Goal: Contribute content

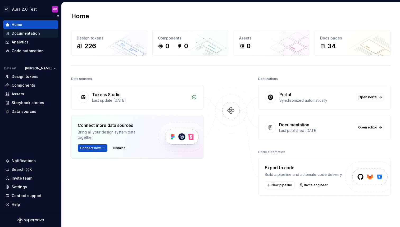
click at [16, 33] on div "Documentation" at bounding box center [26, 33] width 28 height 5
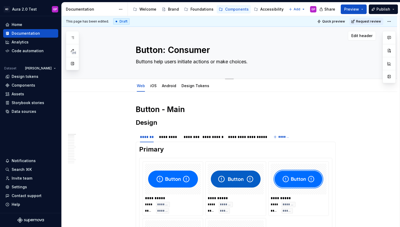
click at [75, 62] on button "button" at bounding box center [73, 64] width 10 height 10
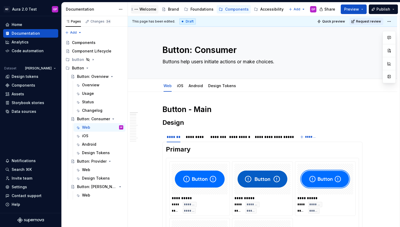
click at [145, 10] on div "Welcome" at bounding box center [147, 9] width 17 height 5
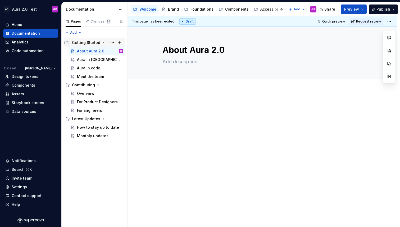
click at [83, 43] on div "Getting Started" at bounding box center [86, 42] width 28 height 5
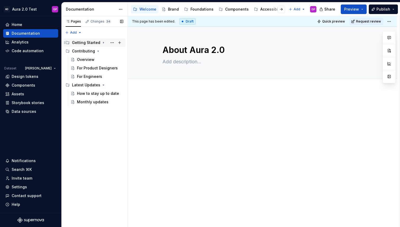
click at [86, 43] on div "Getting Started" at bounding box center [86, 42] width 28 height 5
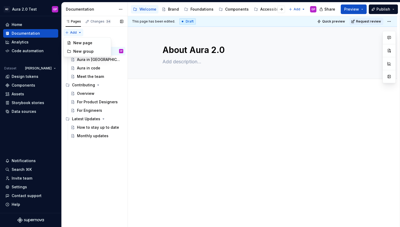
type textarea "*"
click at [81, 31] on div "Pages Changes 34 Add Accessibility guide for tree Page tree. Navigate the tree …" at bounding box center [94, 121] width 66 height 211
click at [82, 41] on div "New page" at bounding box center [90, 42] width 34 height 5
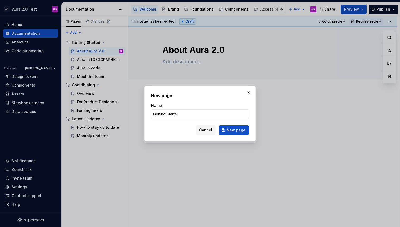
type input "Getting Started"
click button "New page" at bounding box center [234, 130] width 30 height 10
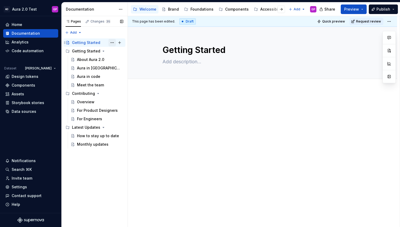
click at [112, 43] on button "Page tree" at bounding box center [111, 42] width 7 height 7
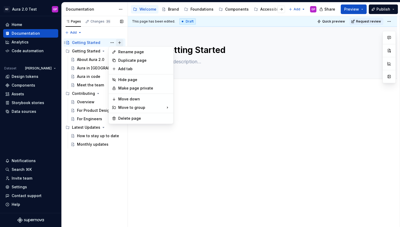
click at [118, 43] on div "Pages Changes 35 Add Accessibility guide for tree Page tree. Navigate the tree …" at bounding box center [94, 121] width 66 height 211
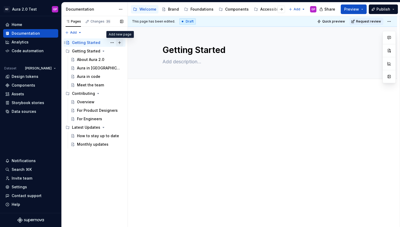
click at [119, 42] on button "Page tree" at bounding box center [119, 42] width 7 height 7
click at [112, 42] on button "Page tree" at bounding box center [111, 42] width 7 height 7
type textarea "*"
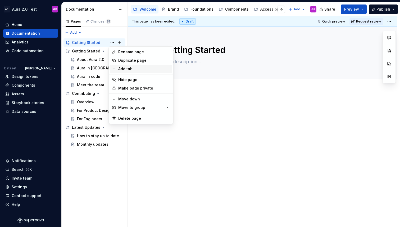
click at [118, 67] on div "Add tab" at bounding box center [141, 69] width 62 height 8
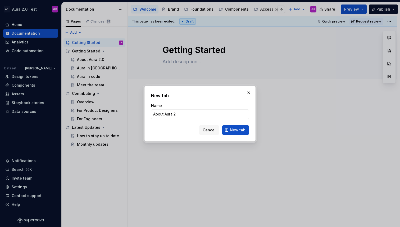
type input "About Aura 2.0"
click button "New tab" at bounding box center [235, 130] width 27 height 10
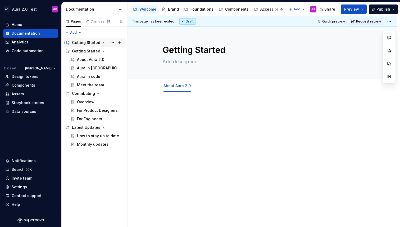
click at [103, 43] on icon "Page tree" at bounding box center [103, 42] width 4 height 4
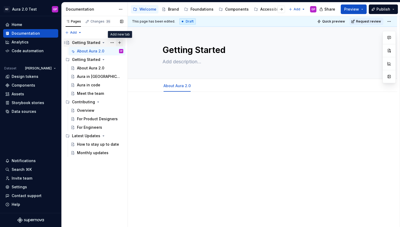
click at [120, 42] on button "Page tree" at bounding box center [119, 42] width 7 height 7
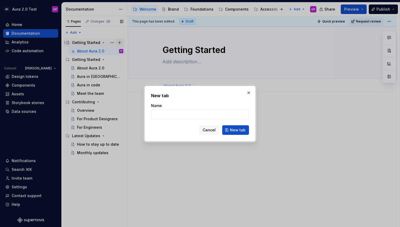
type textarea "*"
type input "Aura in [GEOGRAPHIC_DATA]"
click button "New tab" at bounding box center [235, 130] width 27 height 10
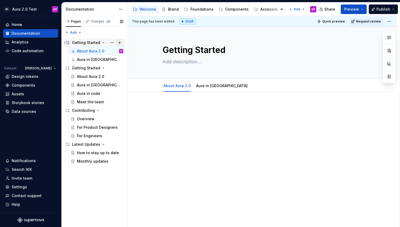
click at [121, 42] on button "Page tree" at bounding box center [119, 42] width 7 height 7
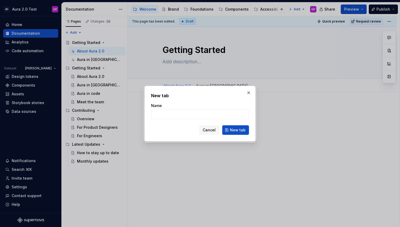
type textarea "*"
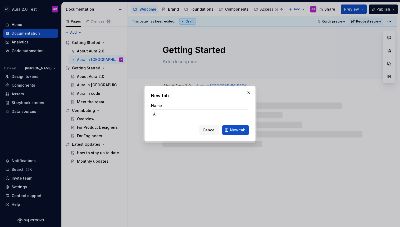
type input "Au"
type textarea "*"
type input "Aura"
type textarea "*"
type input "Aura i"
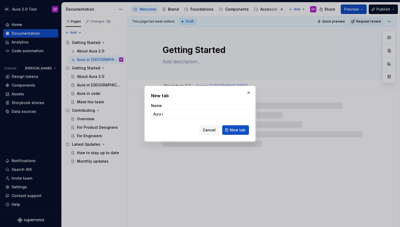
type textarea "*"
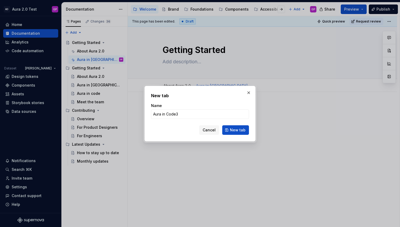
type input "Aura in Code"
click button "New tab" at bounding box center [235, 130] width 27 height 10
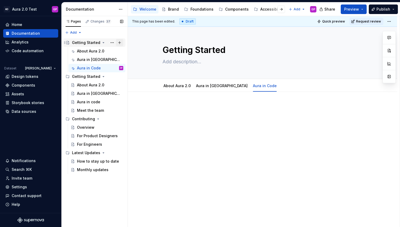
click at [120, 41] on button "Page tree" at bounding box center [119, 42] width 7 height 7
type textarea "*"
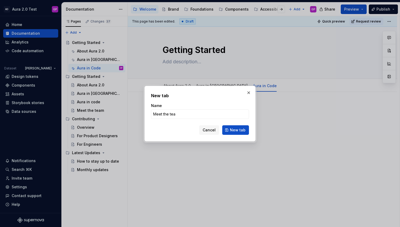
type input "Meet the team"
click button "New tab" at bounding box center [235, 130] width 27 height 10
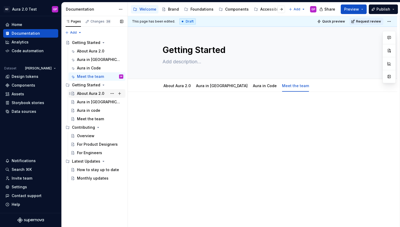
click at [85, 92] on div "About Aura 2.0" at bounding box center [90, 93] width 27 height 5
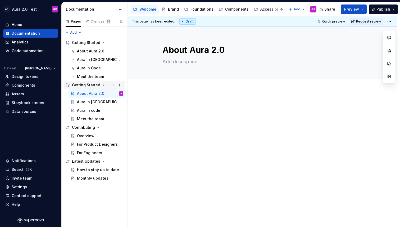
click at [102, 83] on icon "Page tree" at bounding box center [103, 85] width 4 height 4
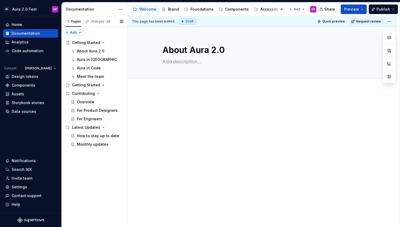
type textarea "*"
click at [74, 31] on div "Pages Changes 38 Add Accessibility guide for tree Page tree. Navigate the tree …" at bounding box center [94, 121] width 66 height 211
click at [78, 42] on div "New page" at bounding box center [90, 42] width 34 height 5
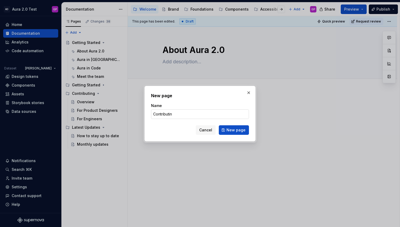
type input "Contributing"
click button "New page" at bounding box center [234, 130] width 30 height 10
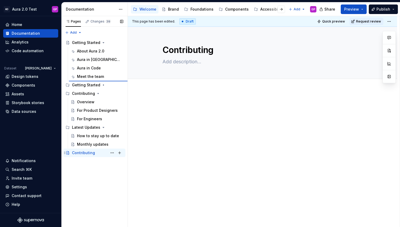
type textarea "*"
type textarea "Getting Started"
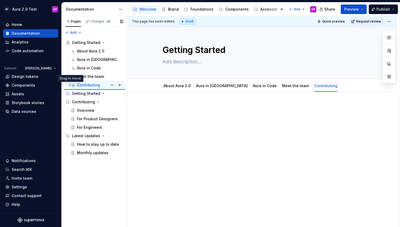
type textarea "*"
type textarea "Contributing"
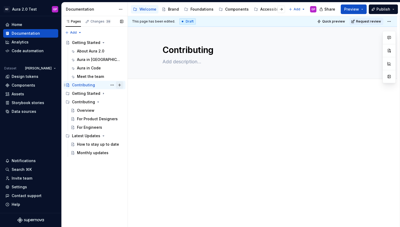
click at [120, 83] on button "Page tree" at bounding box center [119, 84] width 7 height 7
click at [0, 0] on button "Page tree" at bounding box center [0, 0] width 0 height 0
type textarea "*"
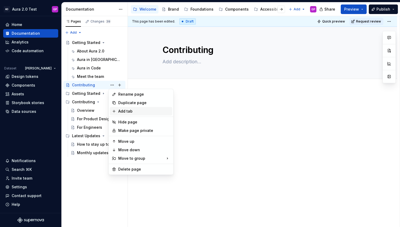
click at [121, 111] on div "Add tab" at bounding box center [144, 110] width 52 height 5
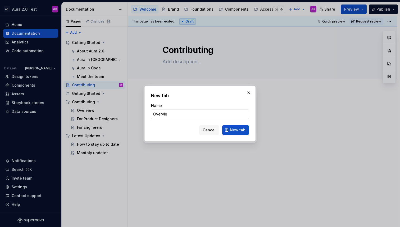
type input "Overview"
click button "New tab" at bounding box center [235, 130] width 27 height 10
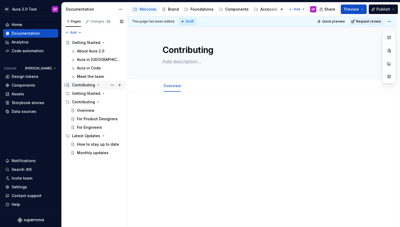
click at [96, 86] on icon "Page tree" at bounding box center [98, 85] width 4 height 4
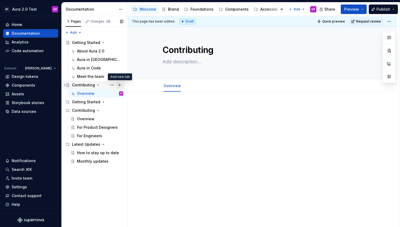
click at [119, 84] on button "Page tree" at bounding box center [119, 84] width 7 height 7
type textarea "*"
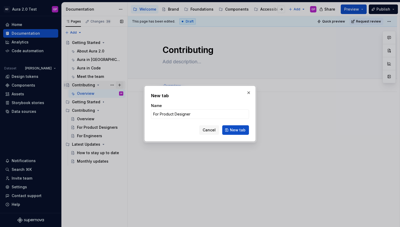
type input "For Product Designers"
click button "New tab" at bounding box center [235, 130] width 27 height 10
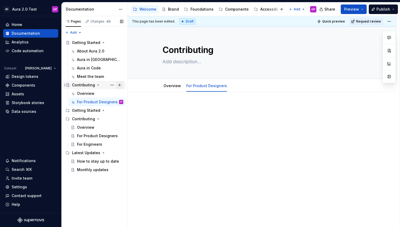
click at [120, 86] on button "Page tree" at bounding box center [119, 84] width 7 height 7
type textarea "*"
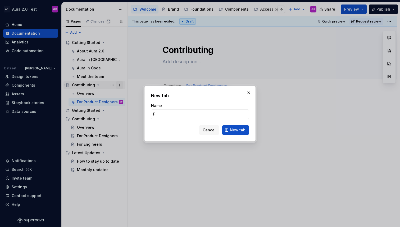
type input "Fo"
type textarea "*"
type input "For Engineers"
click button "New tab" at bounding box center [235, 130] width 27 height 10
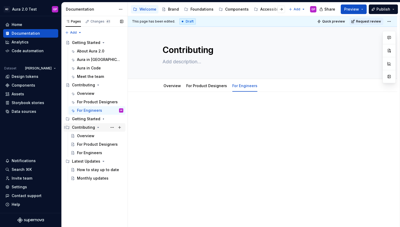
click at [98, 126] on icon "Page tree" at bounding box center [98, 127] width 4 height 4
type textarea "*"
click at [79, 32] on div "Pages Changes 41 Add Accessibility guide for tree Page tree. Navigate the tree …" at bounding box center [94, 121] width 66 height 211
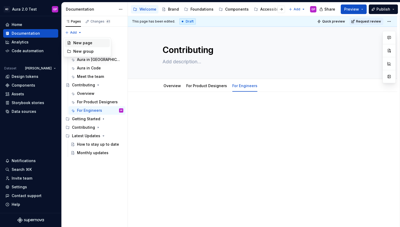
click at [80, 41] on div "New page" at bounding box center [90, 42] width 34 height 5
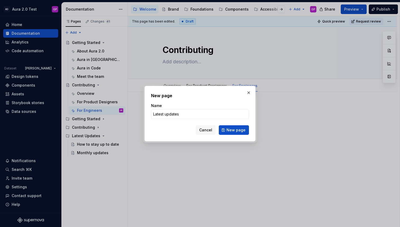
type input "Latest Updates"
click at [240, 126] on button "New page" at bounding box center [234, 130] width 30 height 10
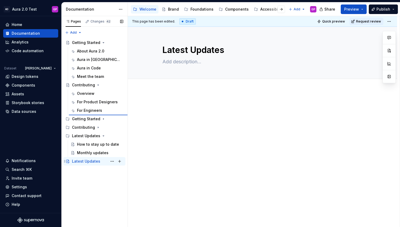
type textarea "*"
type textarea "Contributing"
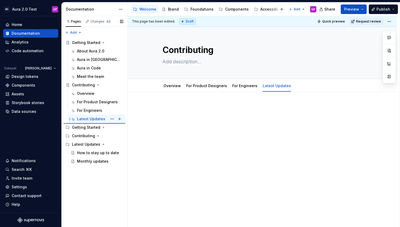
type textarea "*"
type textarea "Latest Updates"
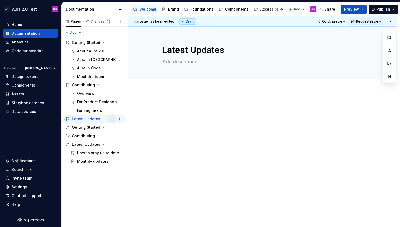
click at [113, 118] on button "Page tree" at bounding box center [111, 118] width 7 height 7
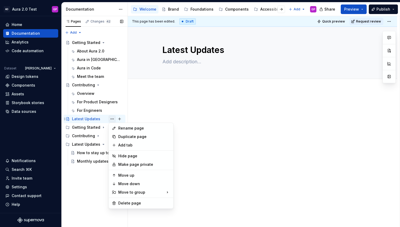
type textarea "*"
click at [124, 143] on div "Add tab" at bounding box center [144, 144] width 52 height 5
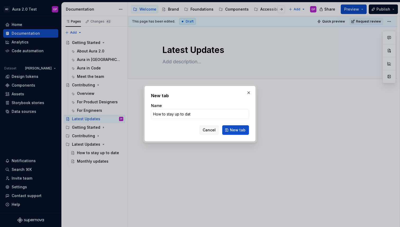
type input "How to stay up to date"
click button "New tab" at bounding box center [235, 130] width 27 height 10
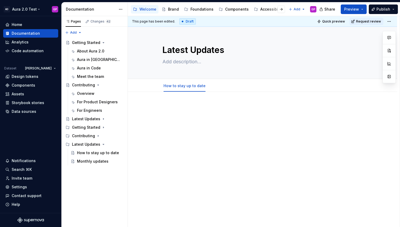
click at [27, 8] on html "AD Aura 2.0 Test GP Home Documentation Analytics Code automation Dataset [PERSO…" at bounding box center [200, 113] width 400 height 227
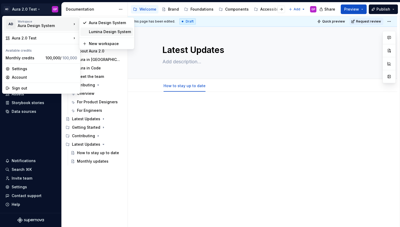
click at [92, 32] on div "Lumina Design System" at bounding box center [110, 31] width 42 height 5
type textarea "*"
